Goal: Contribute content: Contribute content

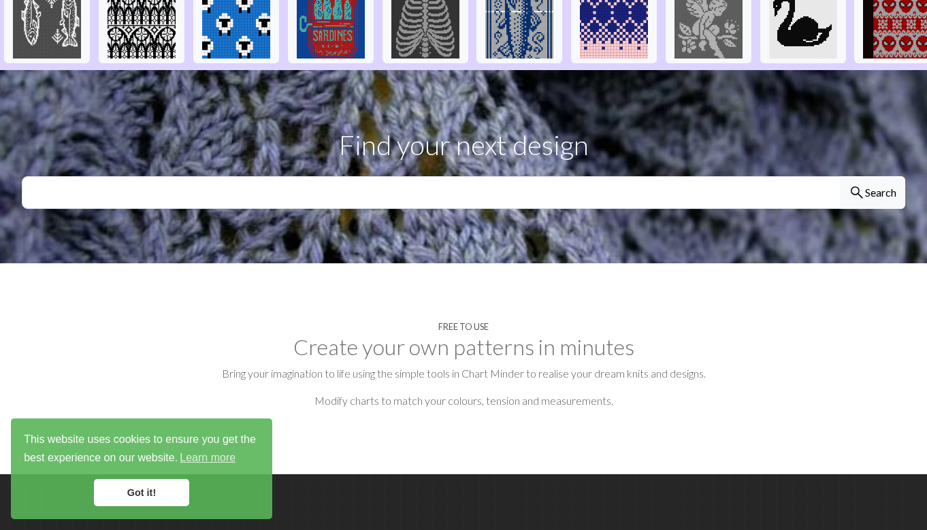
scroll to position [377, 0]
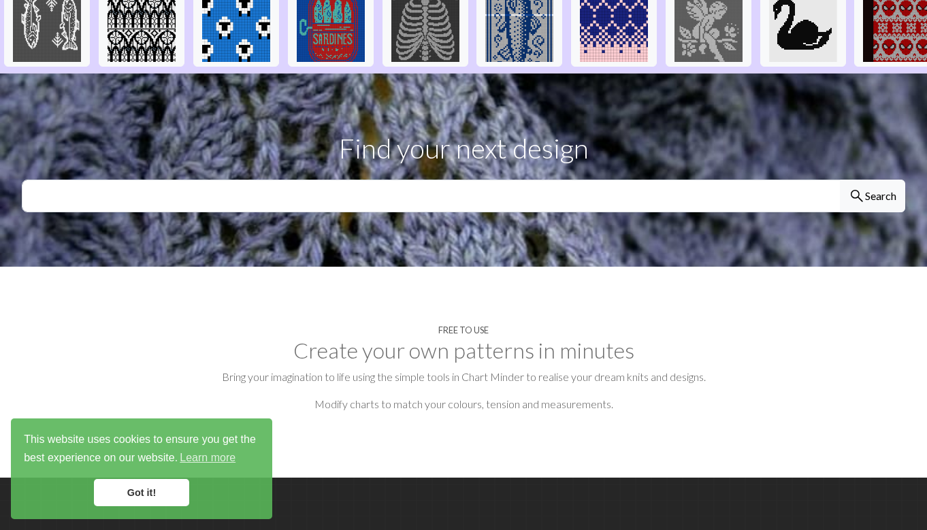
click at [454, 337] on h2 "Create your own patterns in minutes" at bounding box center [463, 350] width 883 height 26
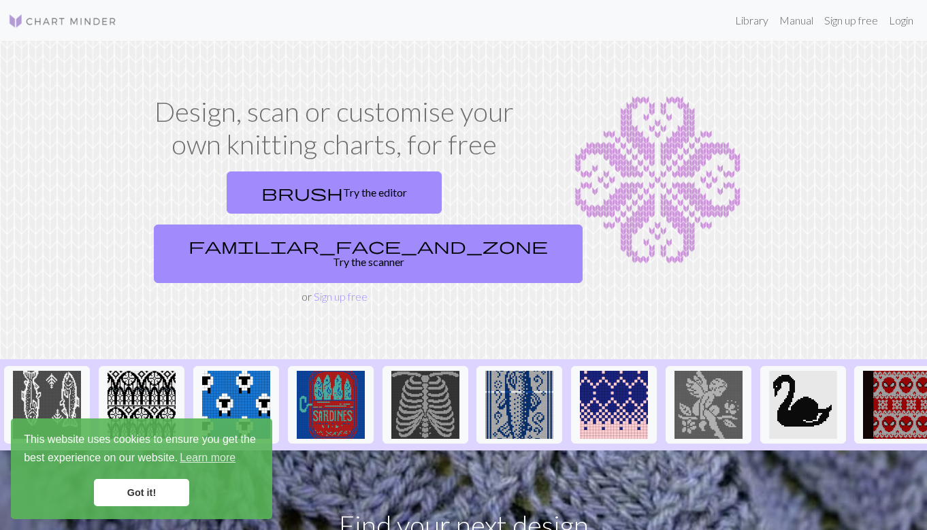
scroll to position [0, 0]
click at [753, 18] on link "Library" at bounding box center [751, 20] width 44 height 27
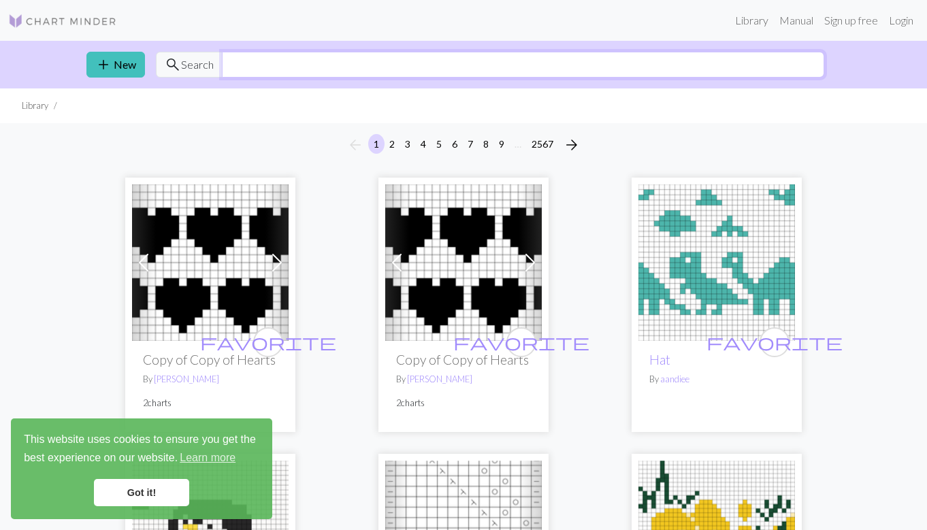
click at [271, 64] on input "text" at bounding box center [523, 65] width 602 height 26
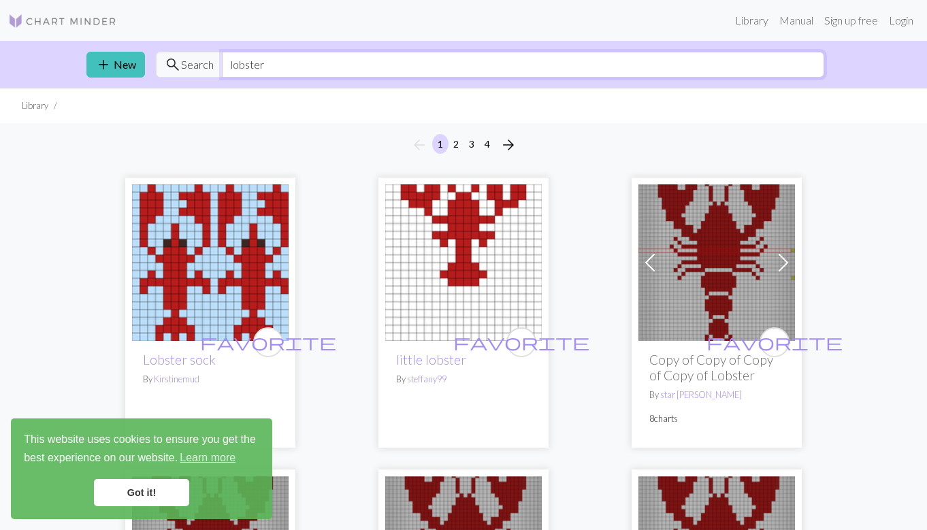
drag, startPoint x: 234, startPoint y: 64, endPoint x: 287, endPoint y: 61, distance: 53.1
click at [287, 61] on input "lobster" at bounding box center [523, 65] width 602 height 26
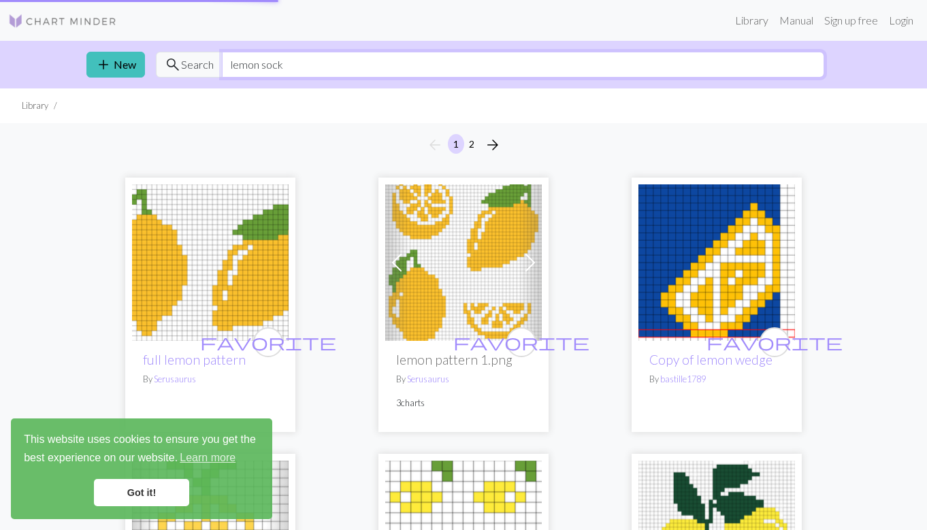
type input "lemon sock"
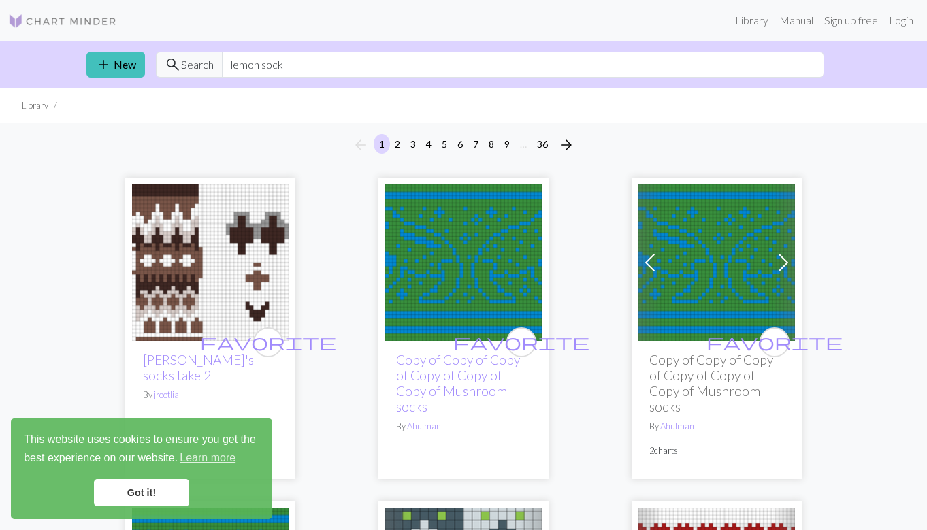
click at [84, 16] on img at bounding box center [62, 21] width 109 height 16
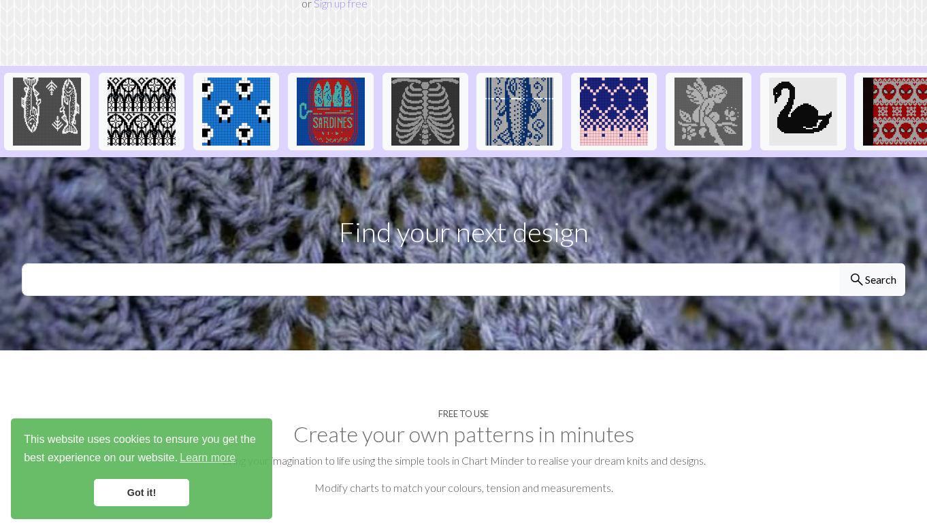
scroll to position [295, 0]
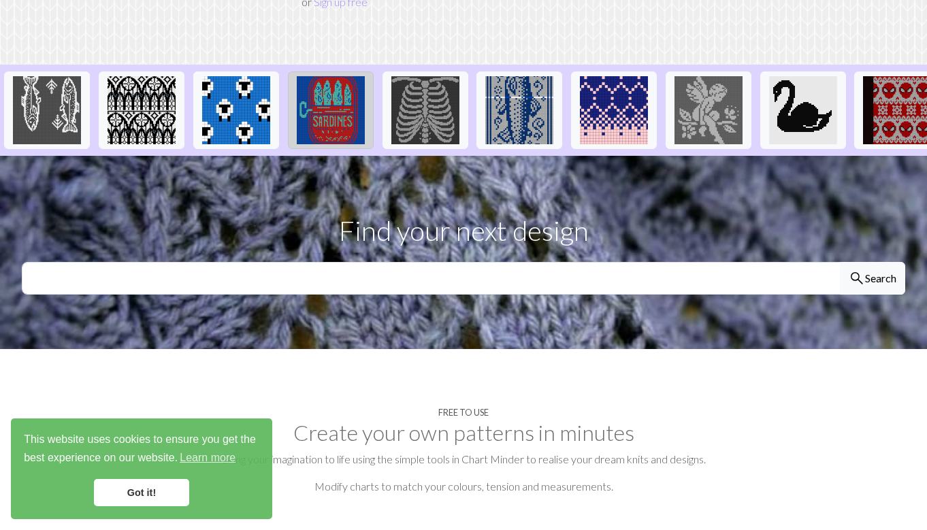
click at [328, 76] on img at bounding box center [331, 110] width 68 height 68
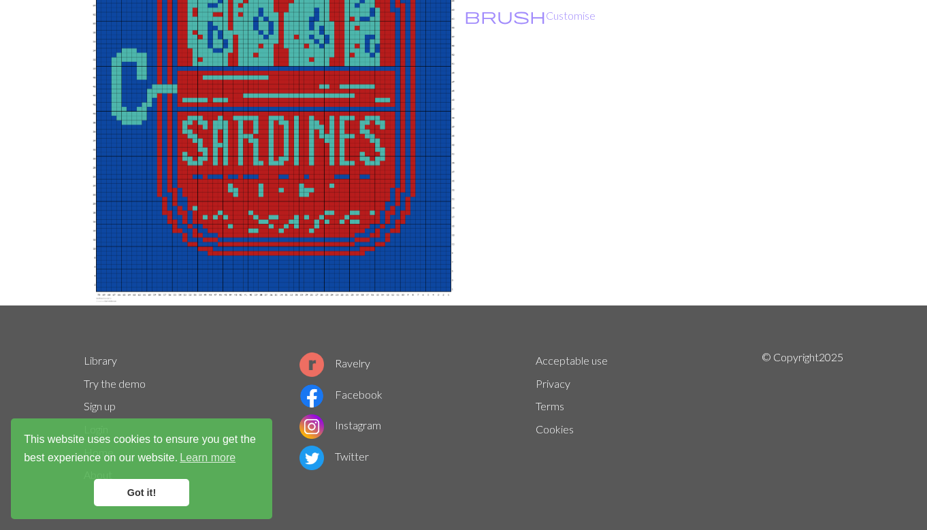
scroll to position [194, 0]
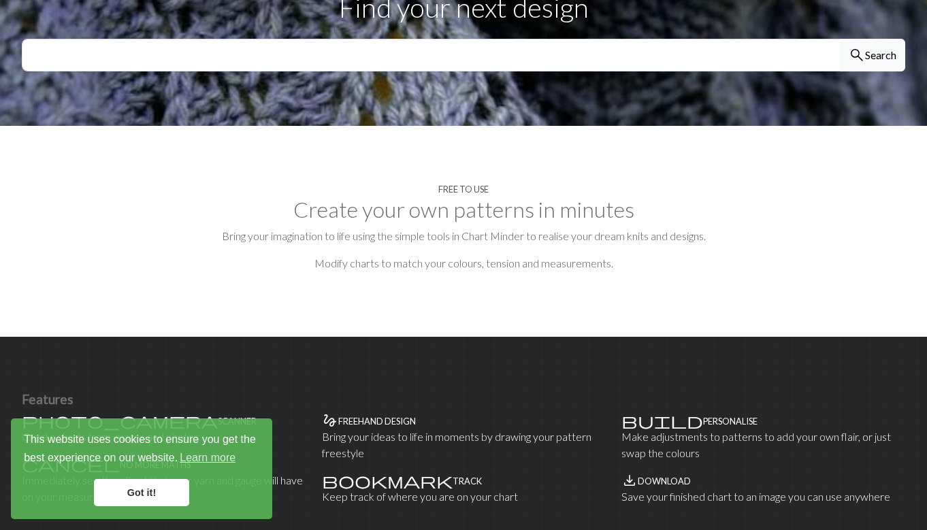
scroll to position [536, 0]
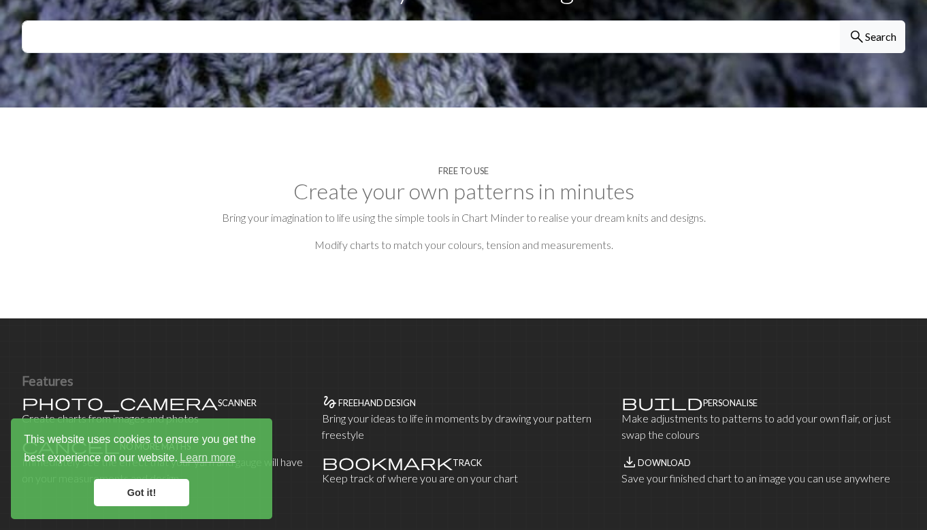
click at [456, 178] on h2 "Create your own patterns in minutes" at bounding box center [463, 191] width 883 height 26
click at [463, 166] on h4 "Free to use" at bounding box center [463, 171] width 50 height 10
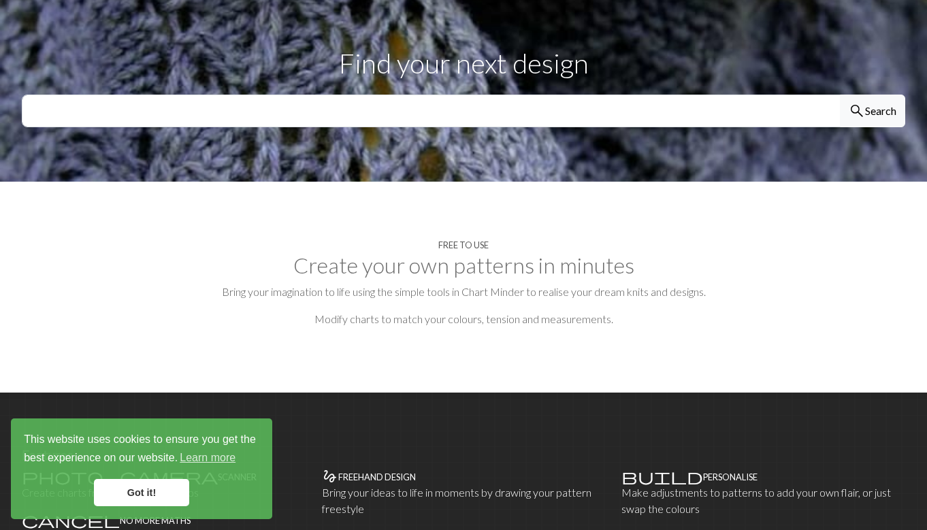
scroll to position [463, 0]
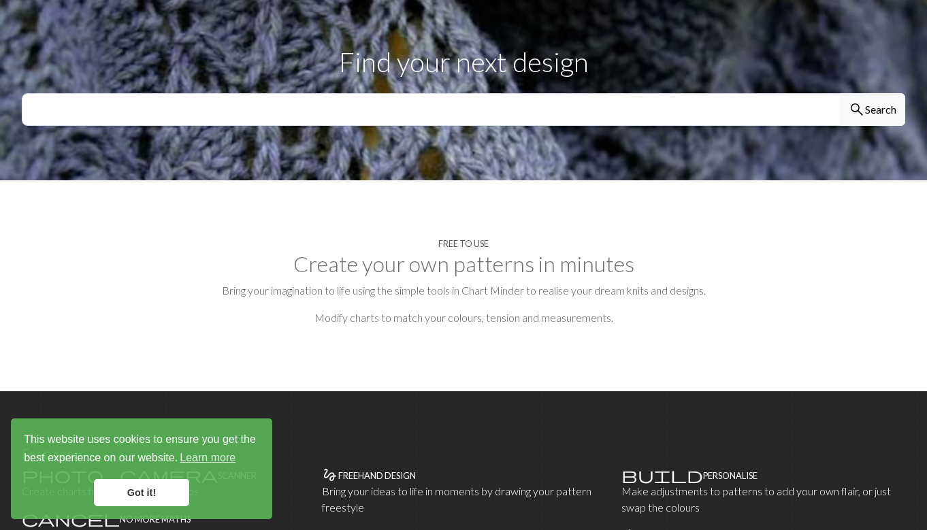
click at [148, 494] on link "Got it!" at bounding box center [141, 492] width 95 height 27
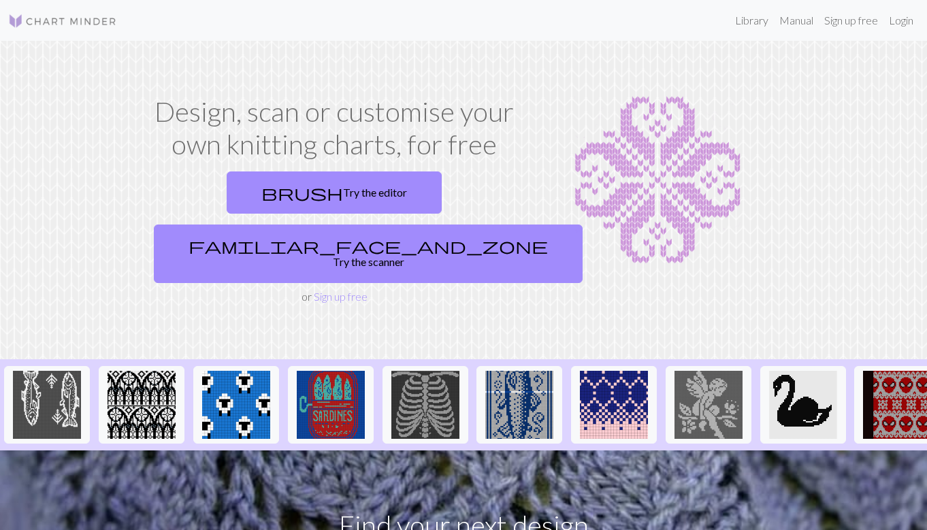
scroll to position [0, 0]
click at [846, 20] on link "Sign up free" at bounding box center [851, 20] width 65 height 27
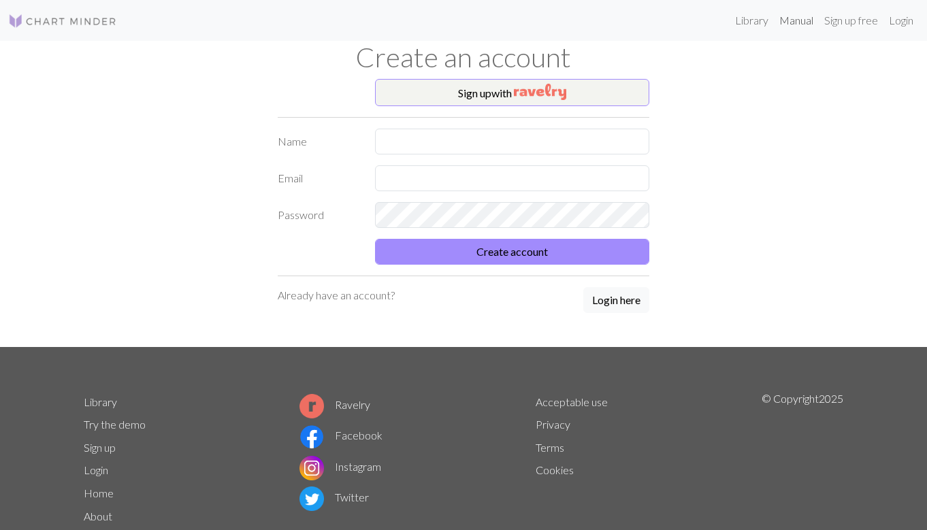
click at [794, 18] on link "Manual" at bounding box center [796, 20] width 45 height 27
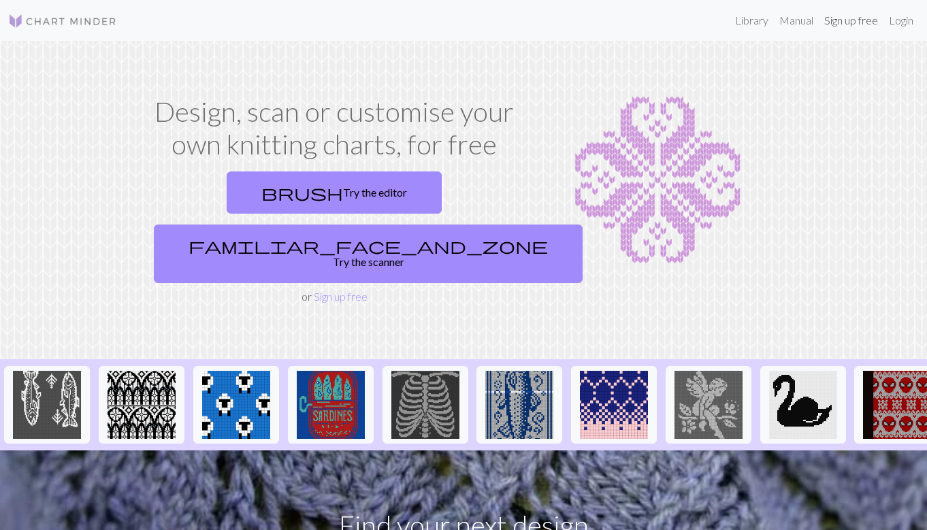
click at [853, 22] on link "Sign up free" at bounding box center [851, 20] width 65 height 27
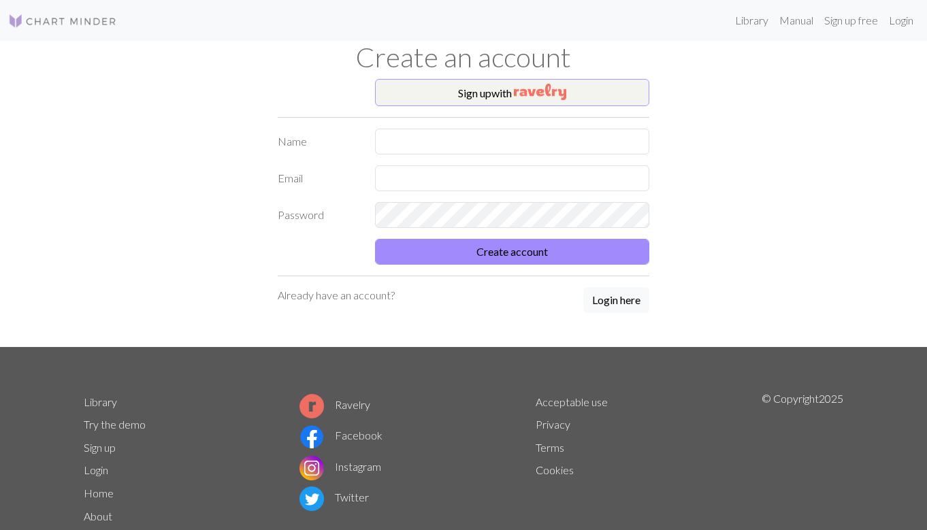
click at [591, 98] on button "Sign up with" at bounding box center [512, 92] width 275 height 27
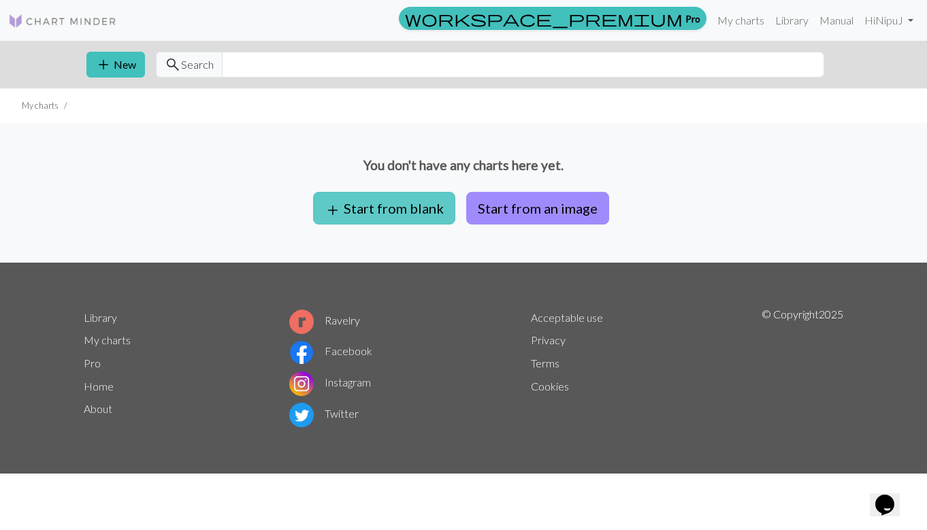
click at [431, 205] on button "add Start from blank" at bounding box center [384, 208] width 142 height 33
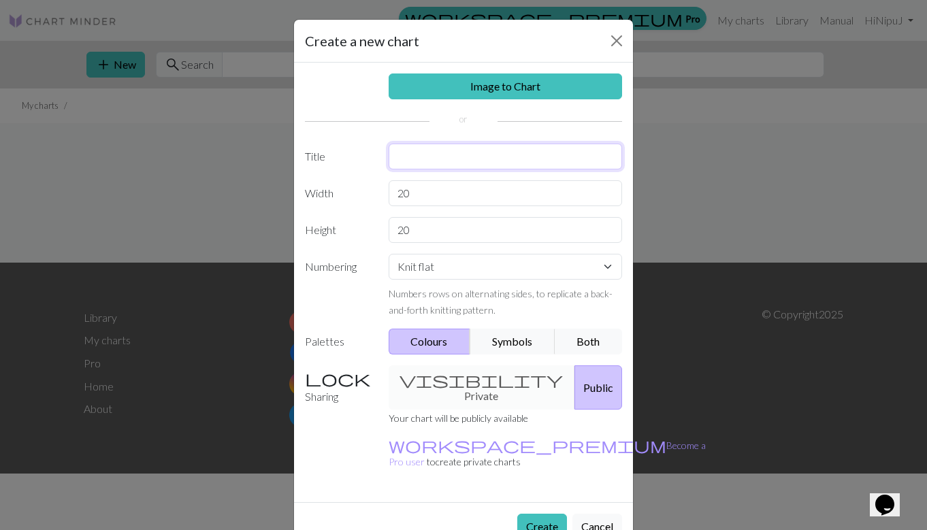
click at [411, 159] on input "text" at bounding box center [506, 157] width 234 height 26
type input "Test Sock"
click at [414, 197] on input "20" at bounding box center [506, 193] width 234 height 26
click at [478, 376] on div "visibility Private Public" at bounding box center [505, 387] width 250 height 44
click at [431, 377] on div "visibility Private Public" at bounding box center [505, 387] width 250 height 44
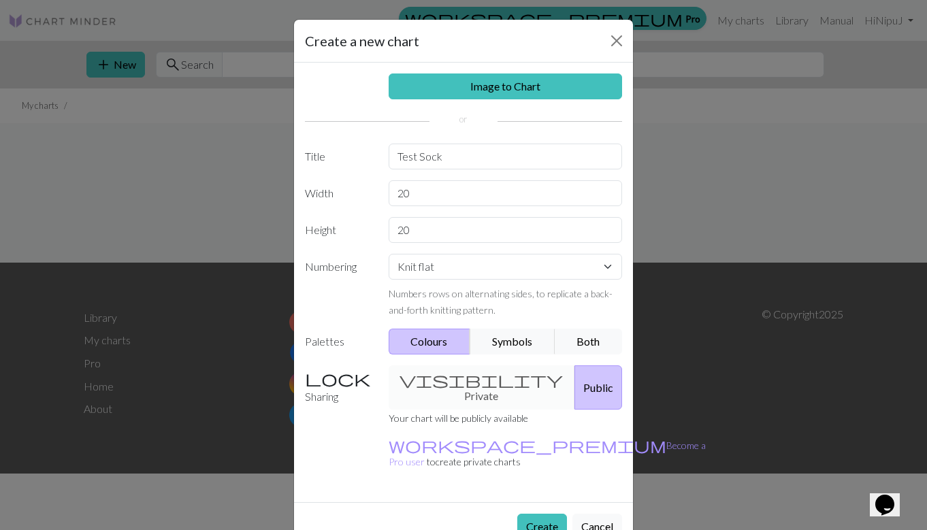
click at [574, 387] on button "Public" at bounding box center [598, 387] width 48 height 44
click at [513, 337] on button "Symbols" at bounding box center [512, 342] width 86 height 26
click at [570, 339] on button "Both" at bounding box center [589, 342] width 68 height 26
click at [459, 341] on button "Colours" at bounding box center [430, 342] width 82 height 26
click at [419, 197] on input "20" at bounding box center [506, 193] width 234 height 26
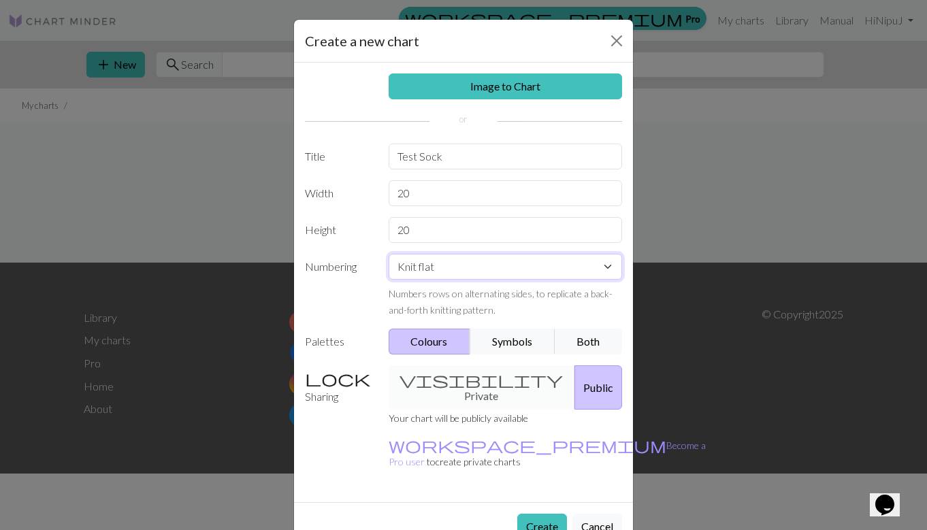
select select "round"
click at [553, 514] on button "Create" at bounding box center [542, 527] width 50 height 26
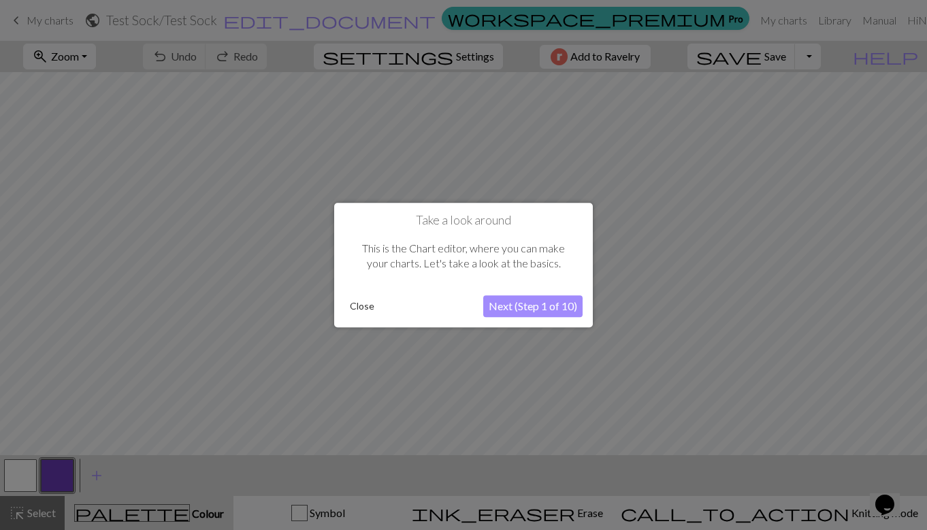
click at [508, 302] on button "Next (Step 1 of 10)" at bounding box center [532, 306] width 99 height 22
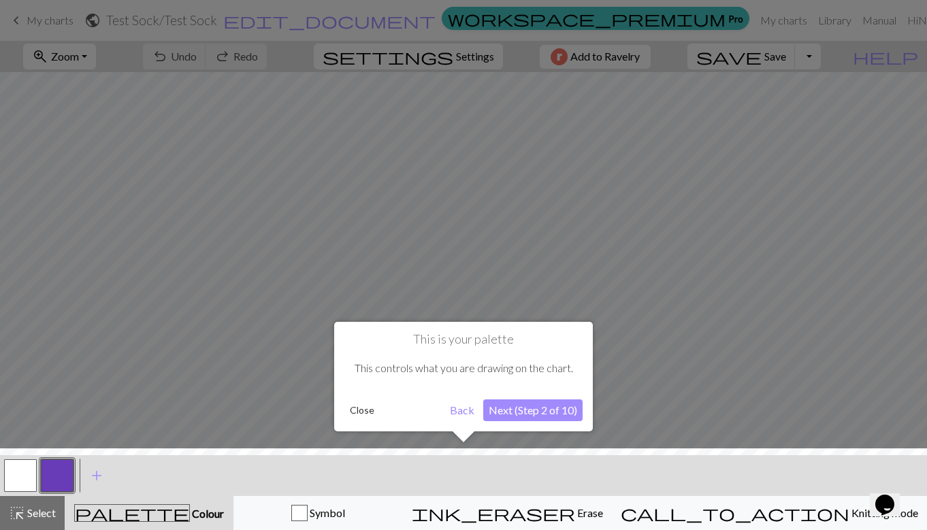
click at [533, 410] on button "Next (Step 2 of 10)" at bounding box center [532, 410] width 99 height 22
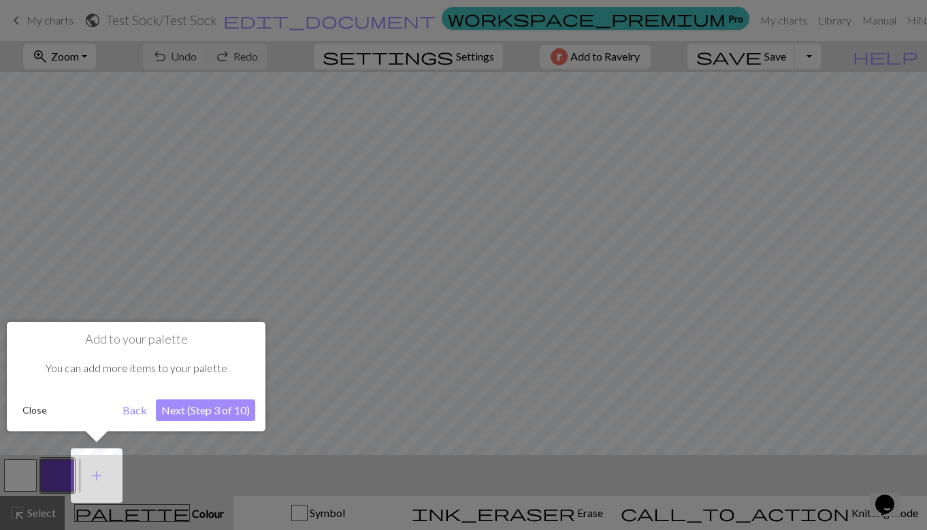
click at [214, 406] on button "Next (Step 3 of 10)" at bounding box center [205, 410] width 99 height 22
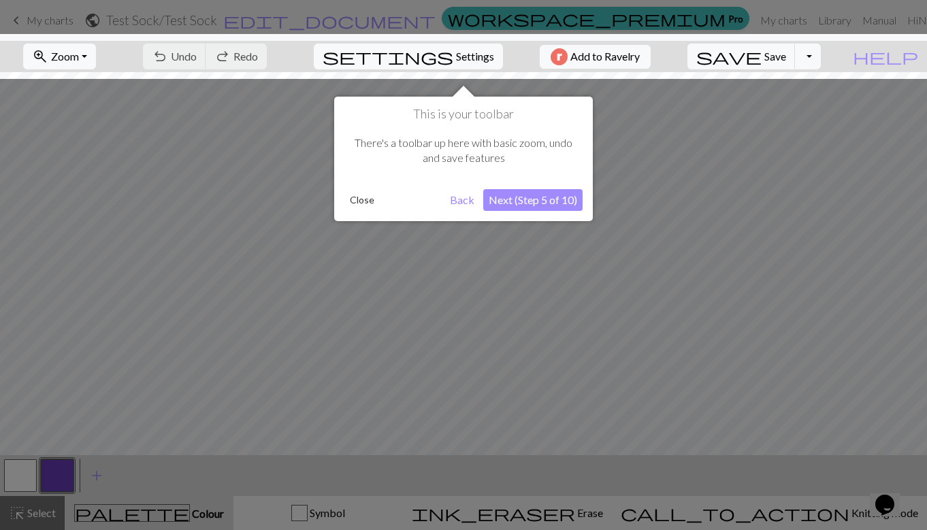
click at [541, 199] on button "Next (Step 5 of 10)" at bounding box center [532, 200] width 99 height 22
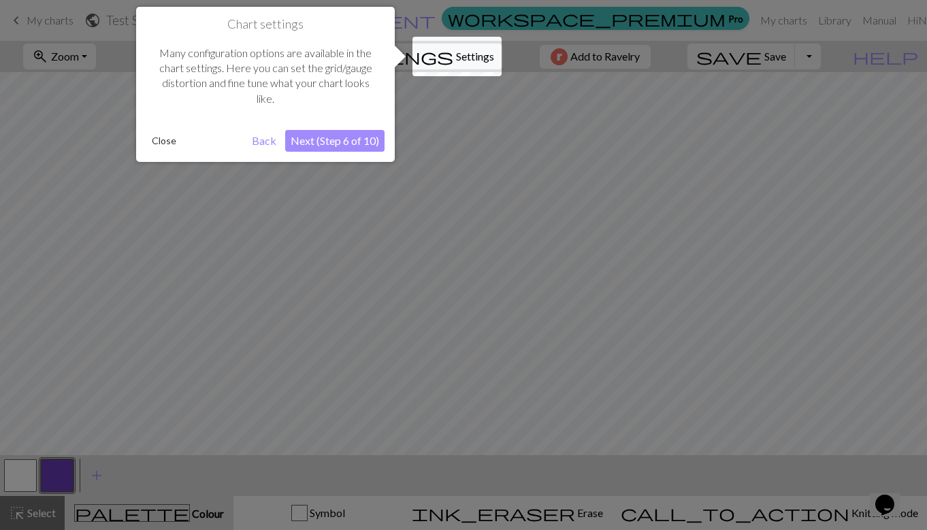
click at [355, 144] on button "Next (Step 6 of 10)" at bounding box center [334, 141] width 99 height 22
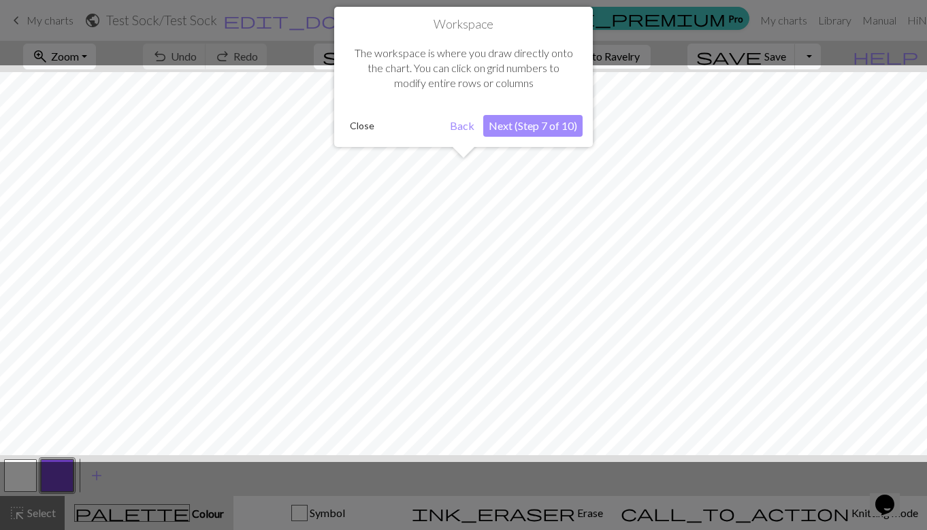
click at [551, 124] on button "Next (Step 7 of 10)" at bounding box center [532, 126] width 99 height 22
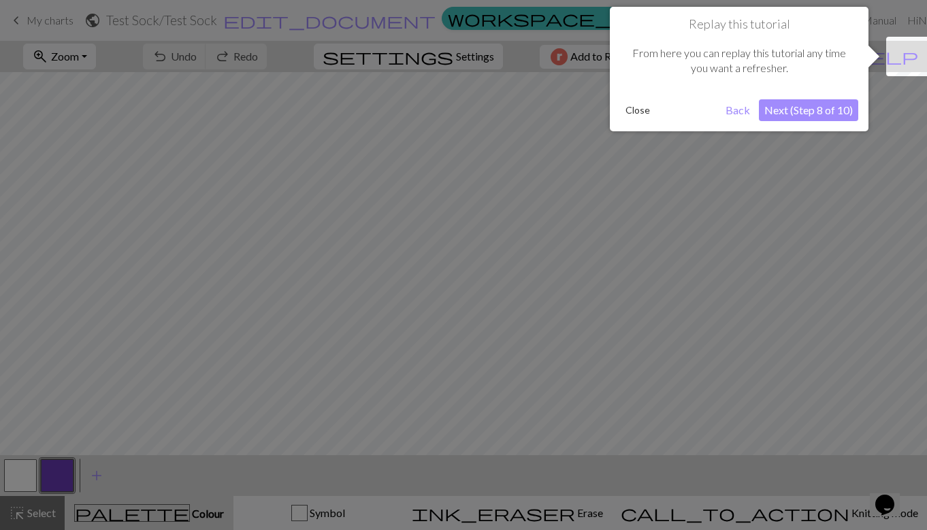
click at [821, 120] on button "Next (Step 8 of 10)" at bounding box center [808, 110] width 99 height 22
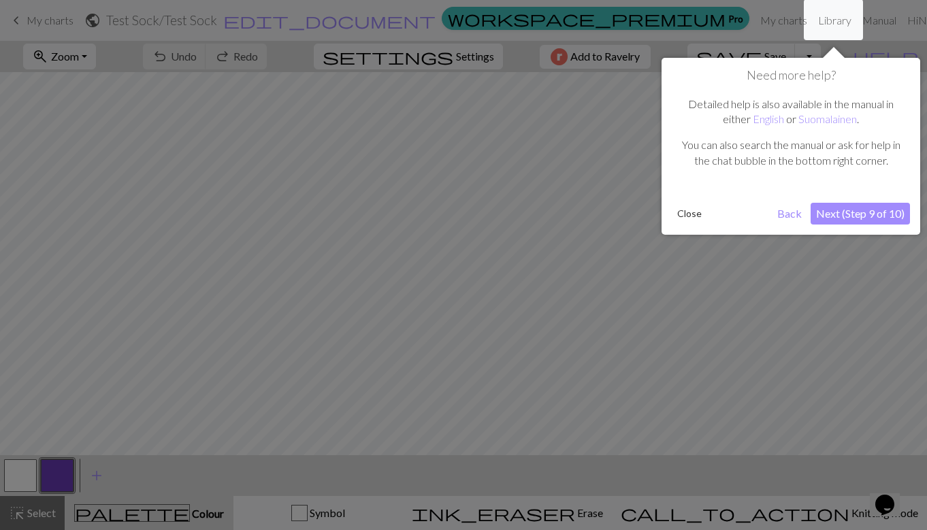
click at [846, 220] on button "Next (Step 9 of 10)" at bounding box center [859, 214] width 99 height 22
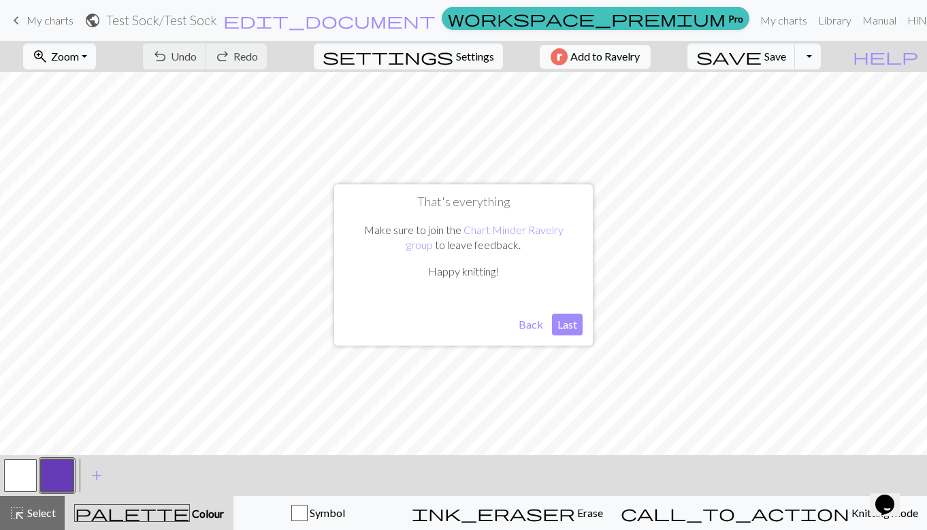
click at [570, 329] on button "Last" at bounding box center [567, 325] width 31 height 22
click at [206, 46] on button "undo Undo Undo" at bounding box center [174, 57] width 63 height 26
click at [206, 48] on button "undo Undo Undo" at bounding box center [174, 57] width 63 height 26
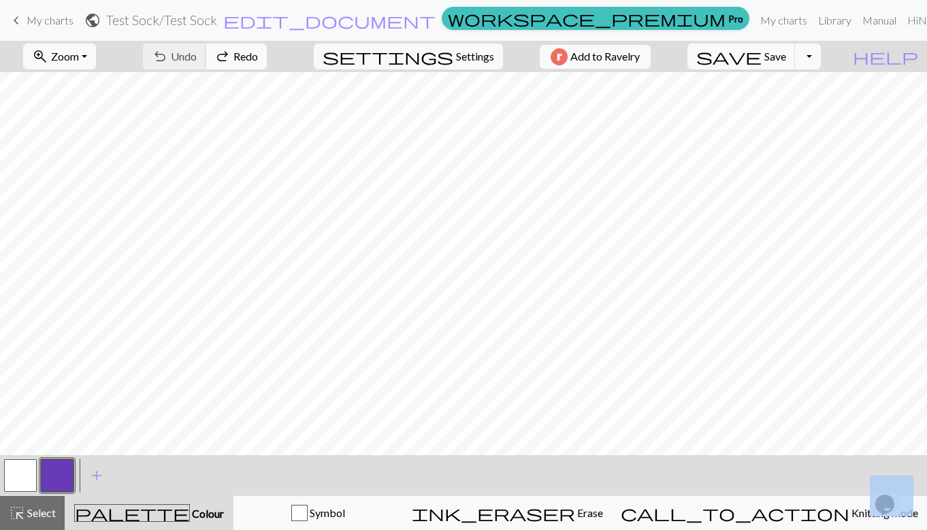
click at [250, 48] on div "undo Undo Undo redo Redo Redo" at bounding box center [205, 56] width 144 height 31
click at [154, 508] on span "palette" at bounding box center [132, 513] width 114 height 19
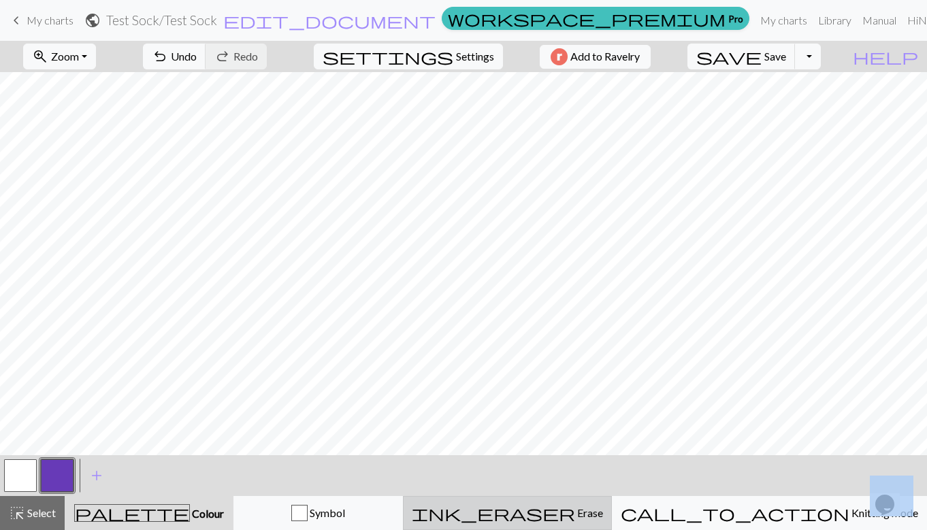
click at [575, 516] on span "ink_eraser" at bounding box center [493, 513] width 163 height 19
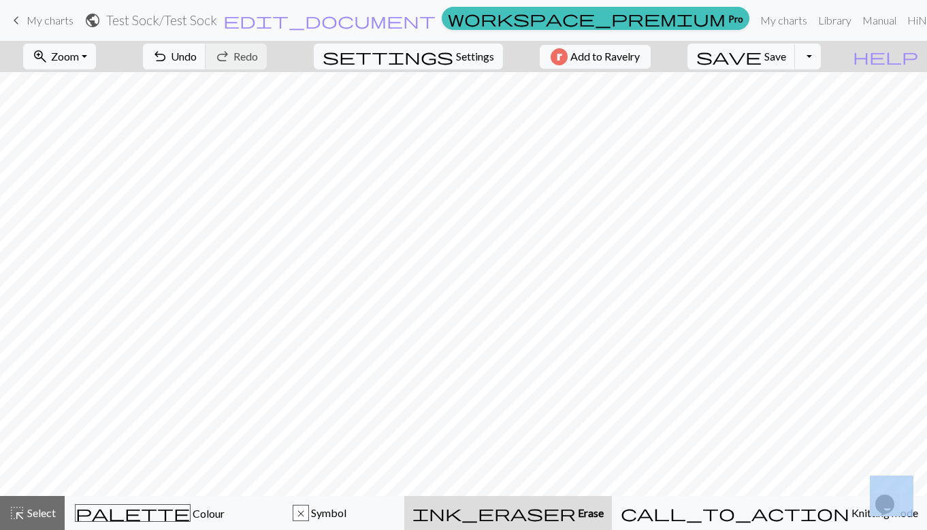
click at [576, 516] on span "ink_eraser" at bounding box center [493, 513] width 163 height 19
click at [226, 512] on div "palette Colour Colour" at bounding box center [149, 513] width 152 height 18
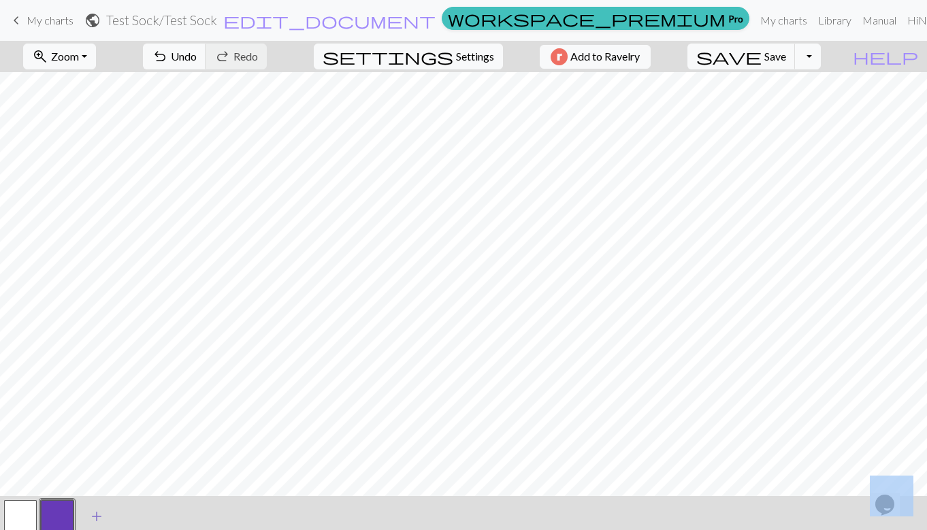
click at [92, 514] on span "add" at bounding box center [96, 516] width 16 height 19
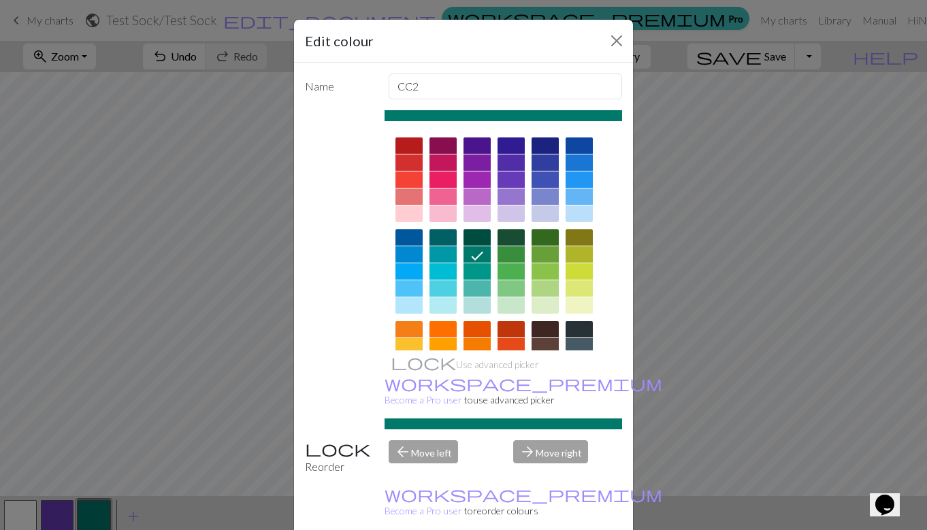
click at [514, 269] on div at bounding box center [510, 271] width 27 height 16
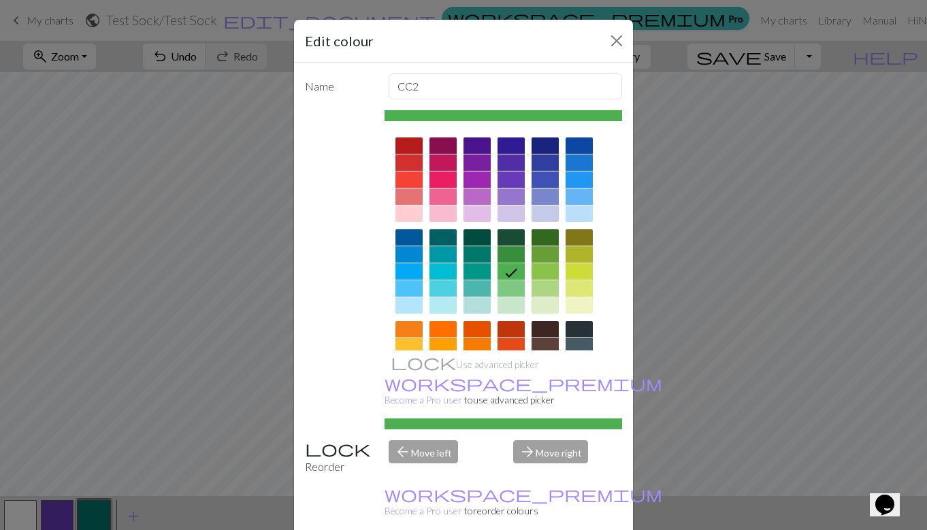
click at [555, 268] on div at bounding box center [544, 271] width 27 height 16
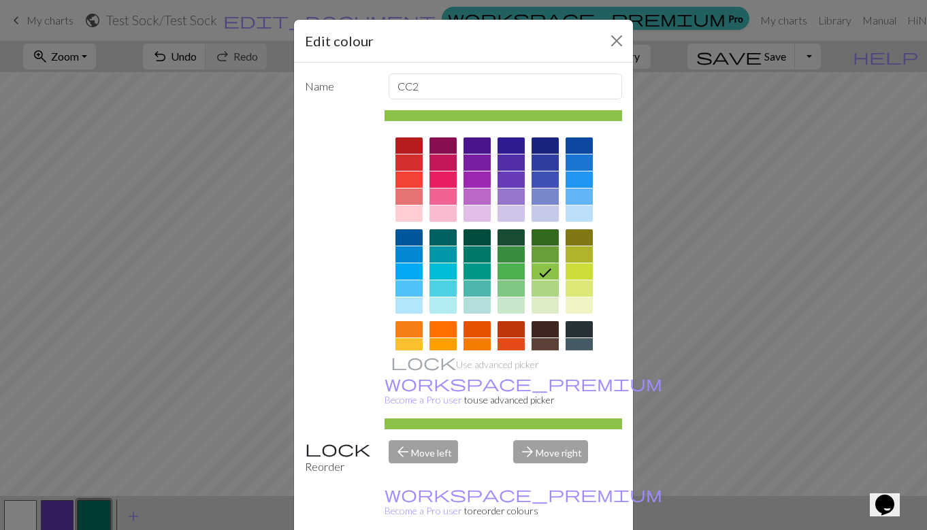
click at [284, 324] on div "Edit colour Name CC2 Use advanced picker workspace_premium Become a Pro user to…" at bounding box center [463, 265] width 927 height 530
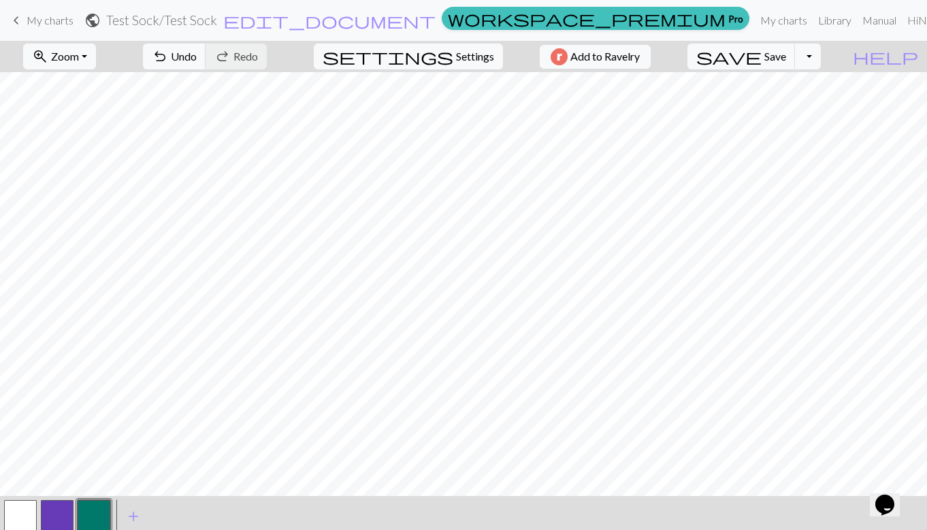
click at [93, 511] on button "button" at bounding box center [94, 516] width 33 height 33
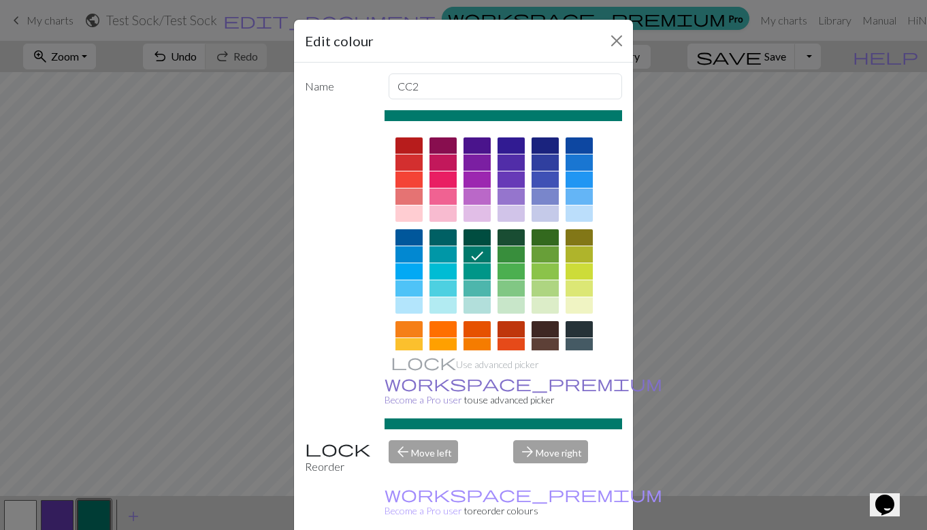
click at [395, 380] on span "workspace_premium" at bounding box center [523, 383] width 278 height 19
click at [542, 257] on div at bounding box center [544, 254] width 27 height 16
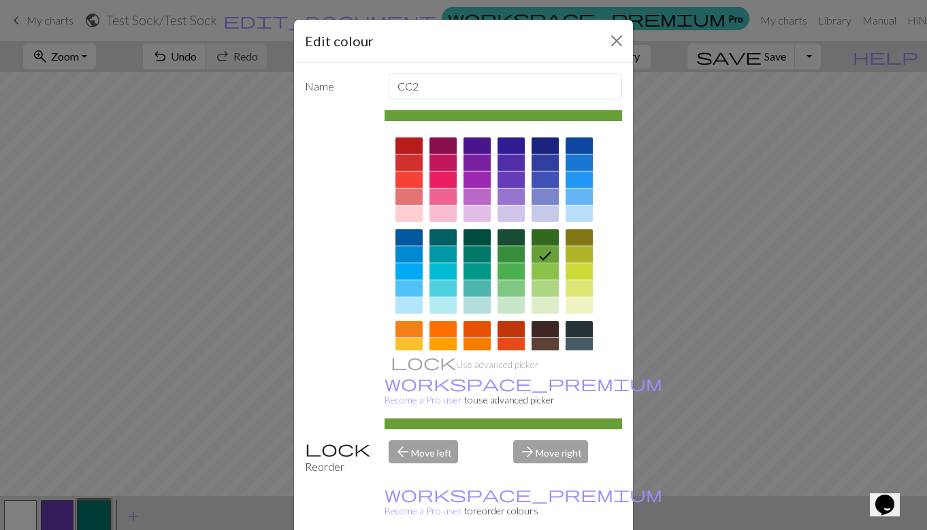
click at [540, 274] on div at bounding box center [544, 271] width 27 height 16
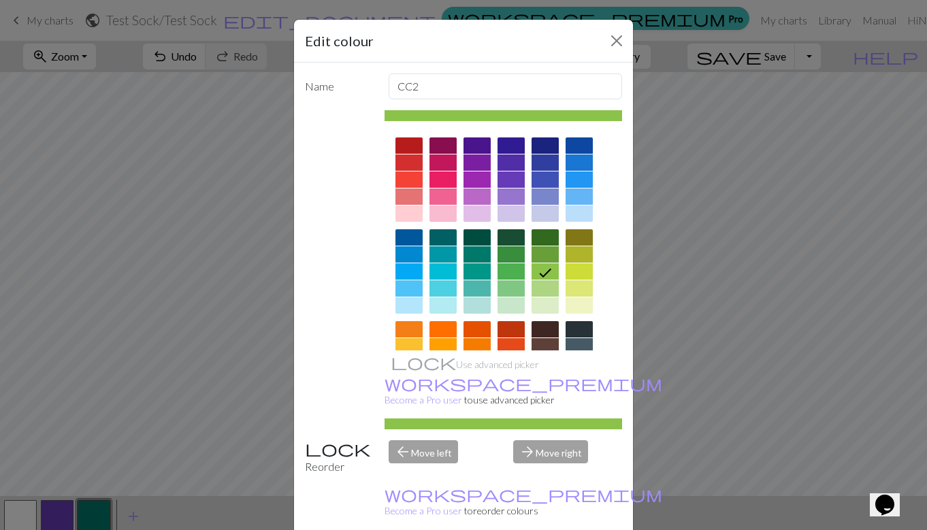
click at [568, 440] on div "arrow_forward Move right" at bounding box center [567, 457] width 125 height 35
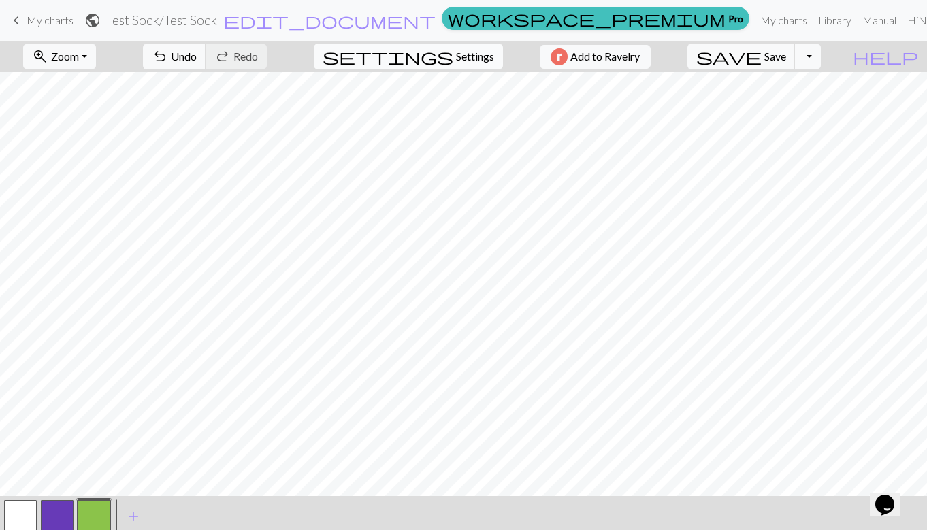
click at [459, 58] on span "Settings" at bounding box center [475, 56] width 38 height 16
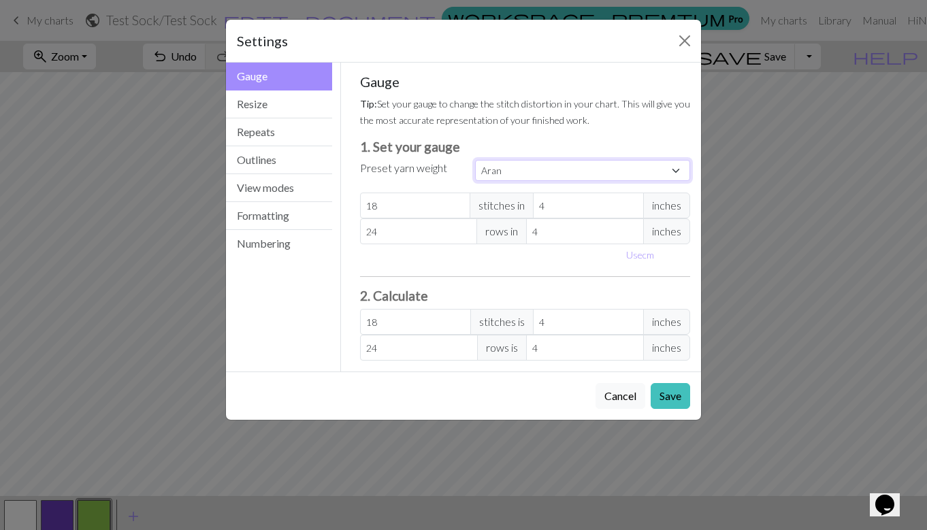
select select "lightfingering"
type input "32"
type input "38"
type input "32"
type input "38"
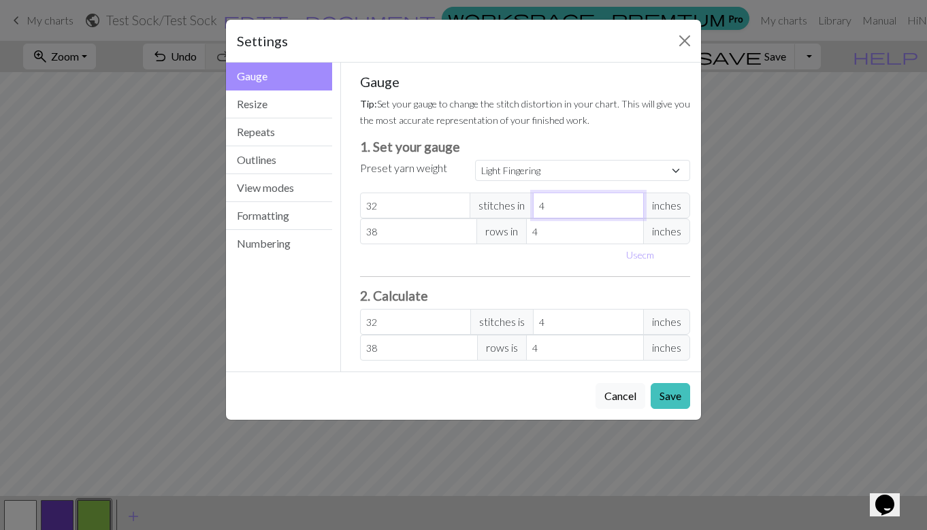
type input "3"
select select "custom"
type input "42.67"
click at [631, 210] on input "3" at bounding box center [588, 206] width 111 height 26
type input "2"
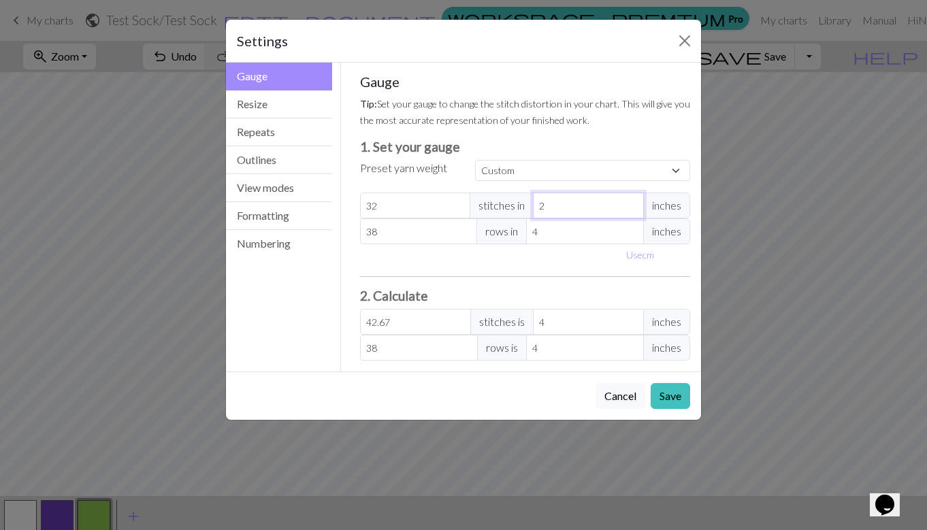
type input "64"
click at [631, 210] on input "2" at bounding box center [588, 206] width 111 height 26
type input "3"
type input "42.67"
click at [631, 198] on input "3" at bounding box center [588, 206] width 111 height 26
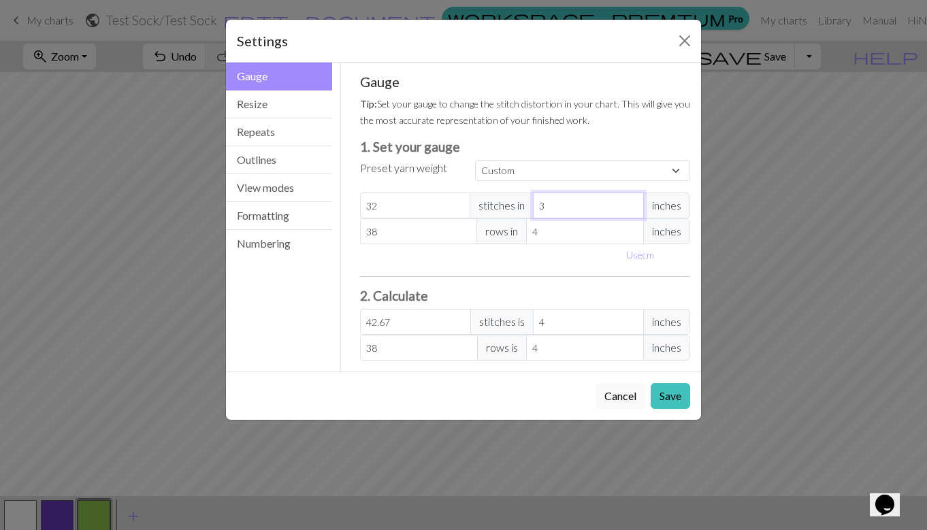
type input "4"
type input "32"
click at [631, 198] on input "4" at bounding box center [588, 206] width 111 height 26
click at [280, 126] on button "Repeats" at bounding box center [279, 132] width 106 height 28
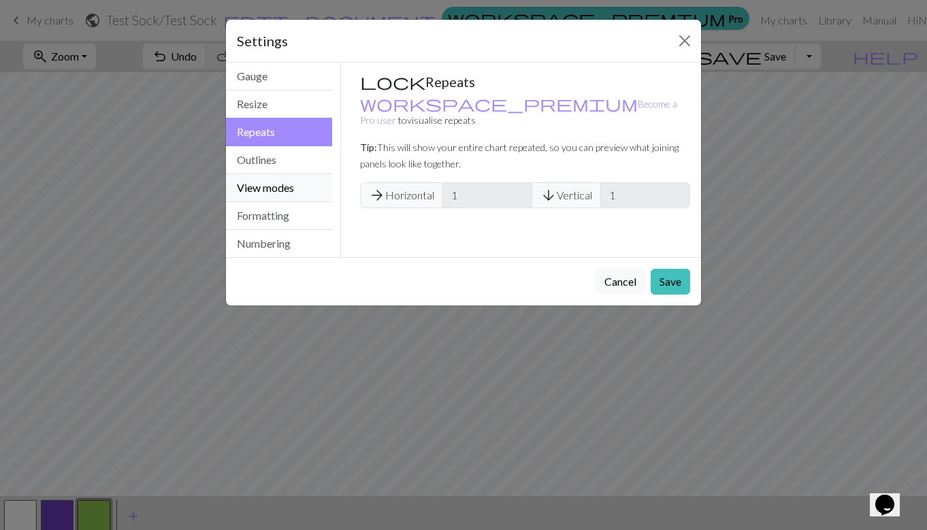
click at [290, 176] on button "View modes" at bounding box center [279, 188] width 106 height 28
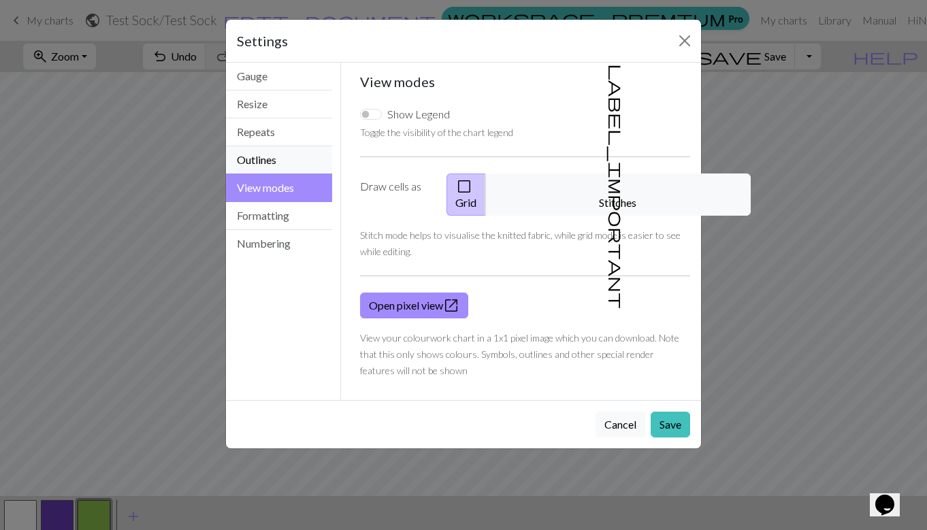
click at [276, 159] on button "Outlines" at bounding box center [279, 160] width 106 height 28
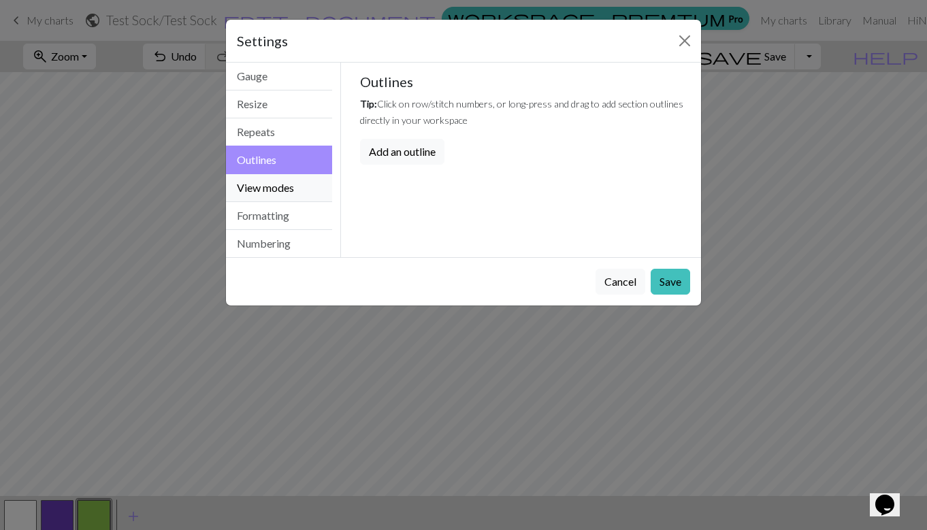
click at [293, 182] on button "View modes" at bounding box center [279, 188] width 106 height 28
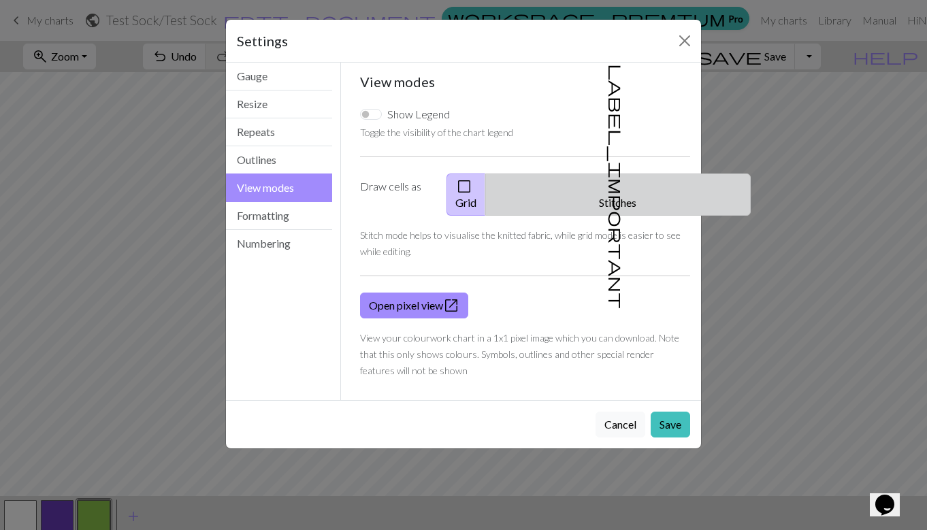
click at [581, 190] on button "label_important Stitches" at bounding box center [617, 195] width 265 height 42
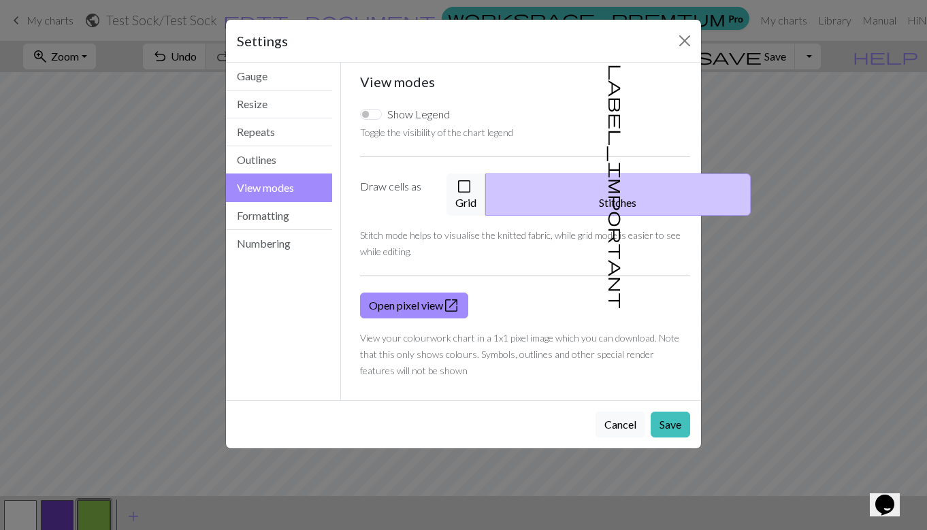
click at [683, 29] on div "Settings" at bounding box center [463, 41] width 475 height 43
click at [683, 35] on button "Close" at bounding box center [685, 41] width 22 height 22
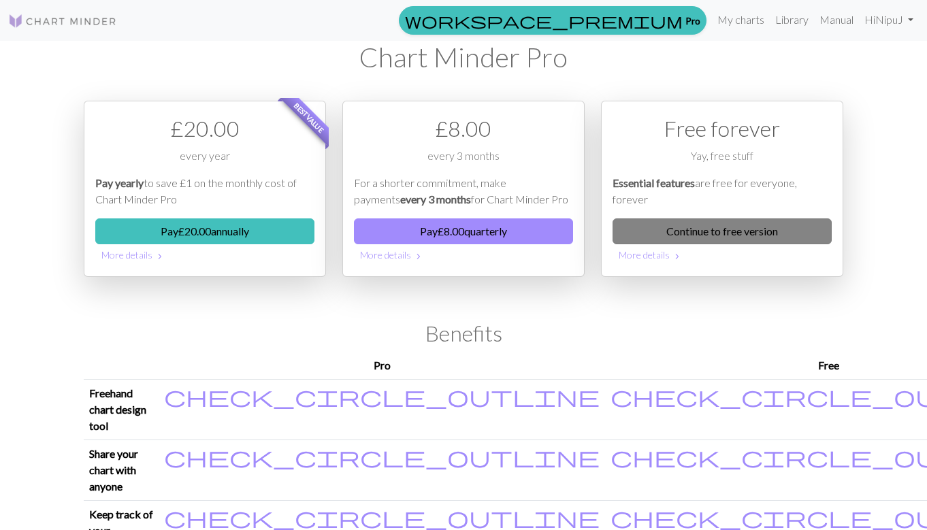
click at [762, 227] on link "Continue to free version" at bounding box center [721, 231] width 219 height 26
